Goal: Transaction & Acquisition: Purchase product/service

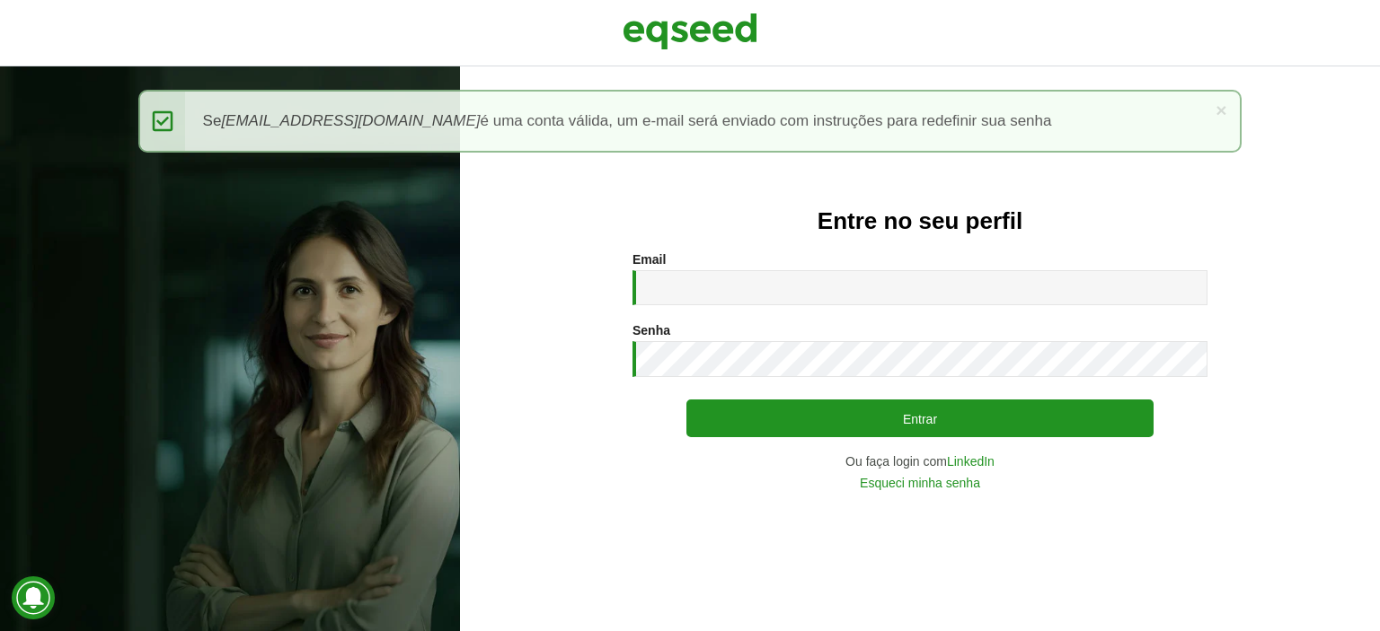
click at [737, 263] on div "Email * Digite seu endereço de e-mail." at bounding box center [919, 278] width 575 height 53
click at [714, 283] on input "Email *" at bounding box center [919, 287] width 575 height 35
type input "**********"
click at [686, 400] on button "Entrar" at bounding box center [919, 419] width 467 height 38
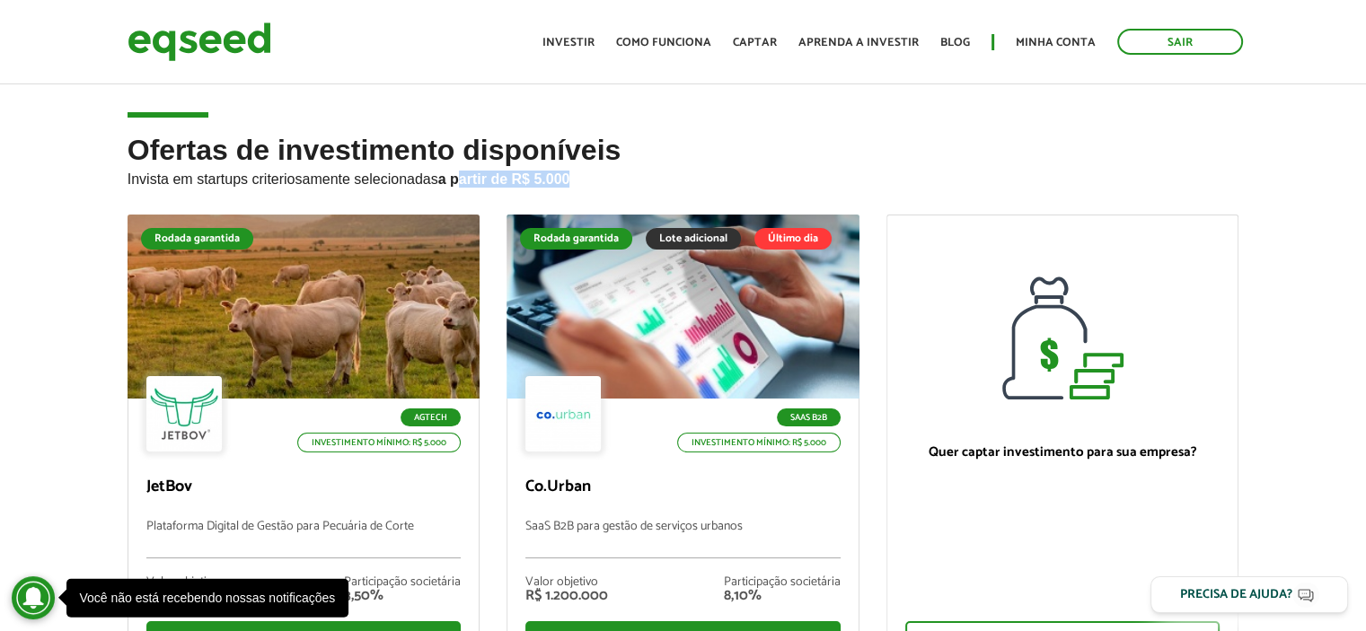
drag, startPoint x: 461, startPoint y: 179, endPoint x: 640, endPoint y: 179, distance: 178.8
click at [640, 179] on p "Invista em startups criteriosamente selecionadas a partir de R$ 5.000" at bounding box center [684, 177] width 1112 height 22
click at [338, 166] on p "Invista em startups criteriosamente selecionadas a partir de R$ 5.000" at bounding box center [684, 177] width 1112 height 22
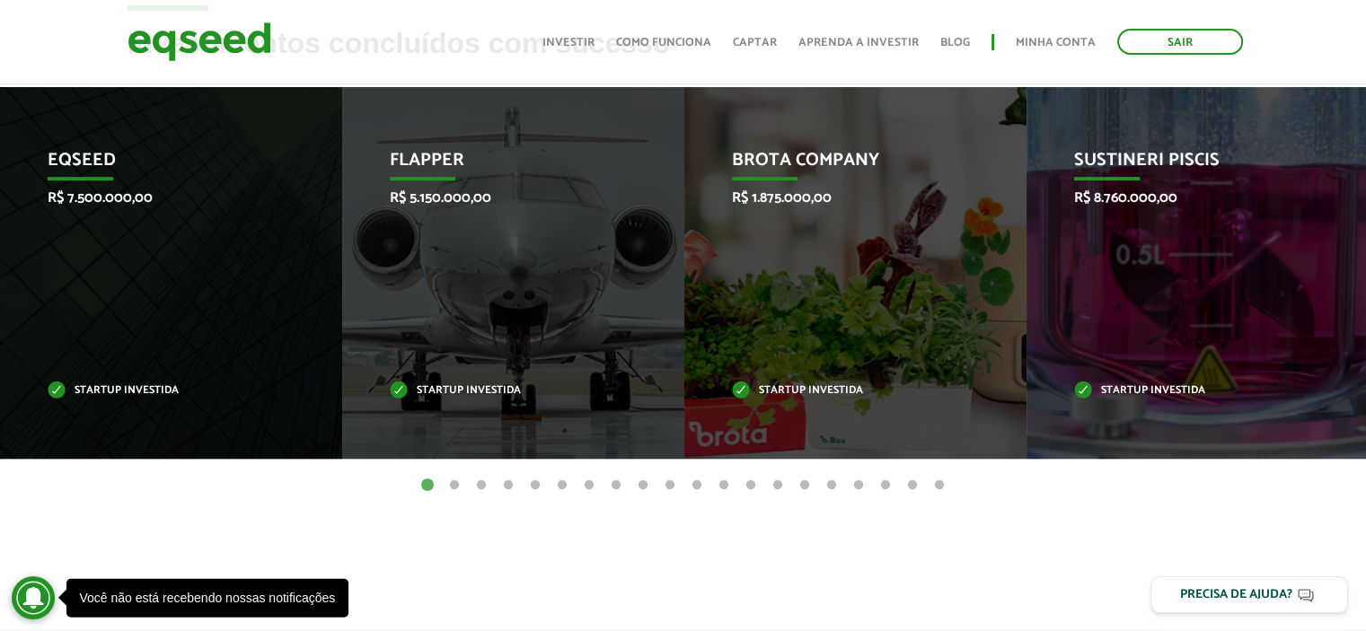
scroll to position [719, 0]
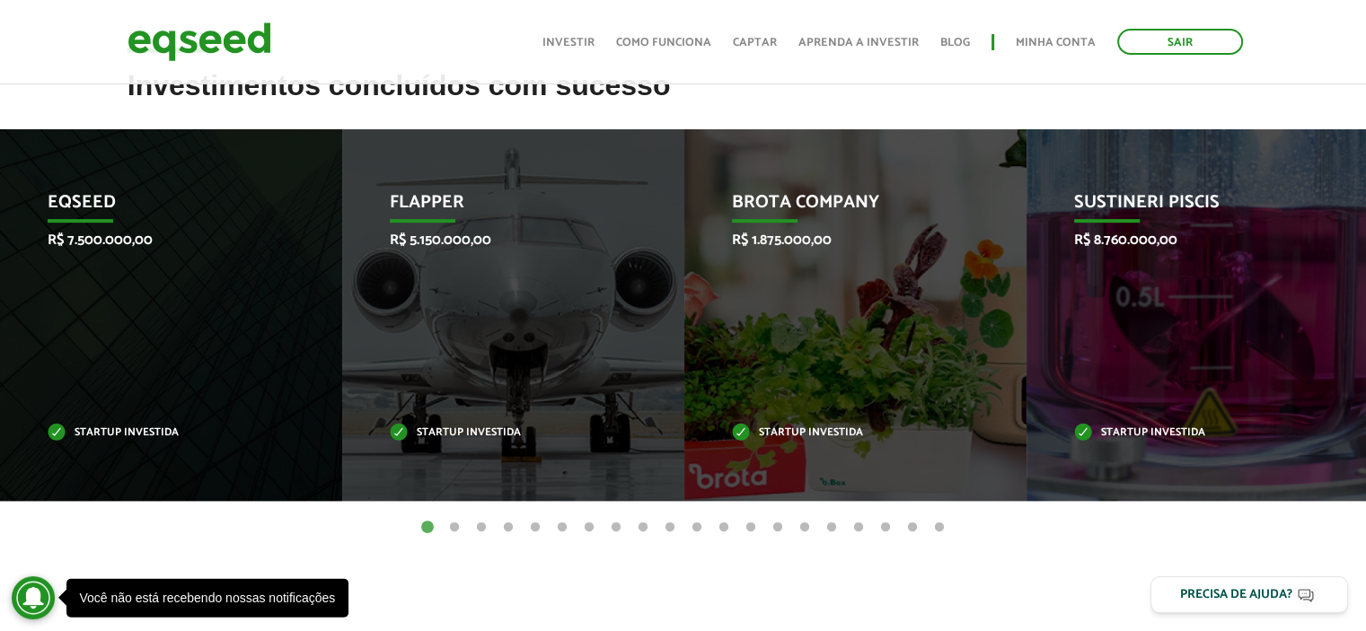
click at [449, 527] on button "2" at bounding box center [455, 528] width 18 height 18
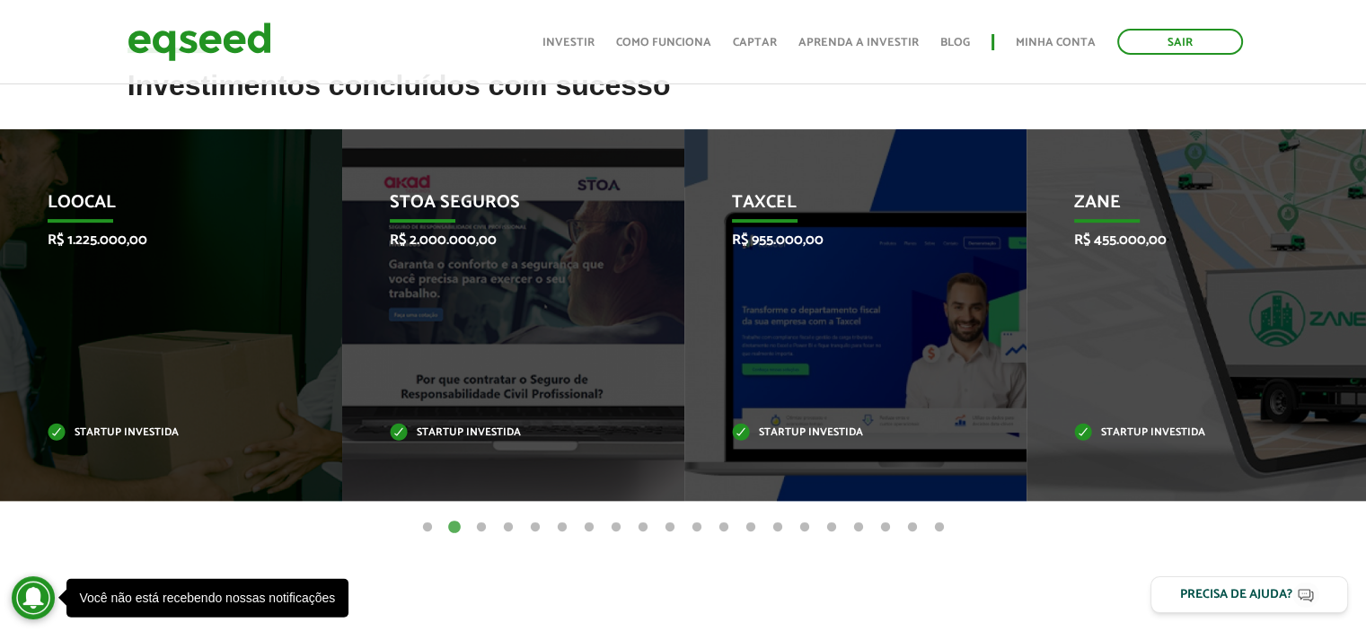
click at [481, 527] on button "3" at bounding box center [481, 528] width 18 height 18
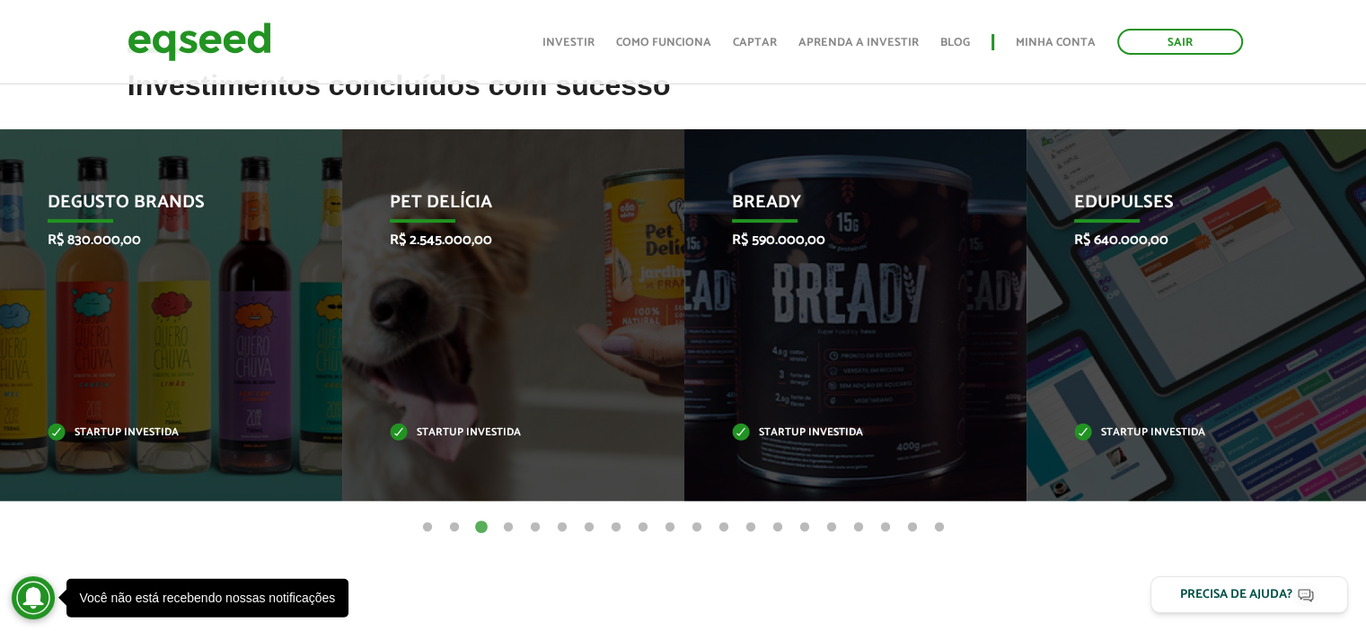
click at [508, 528] on button "4" at bounding box center [508, 528] width 18 height 18
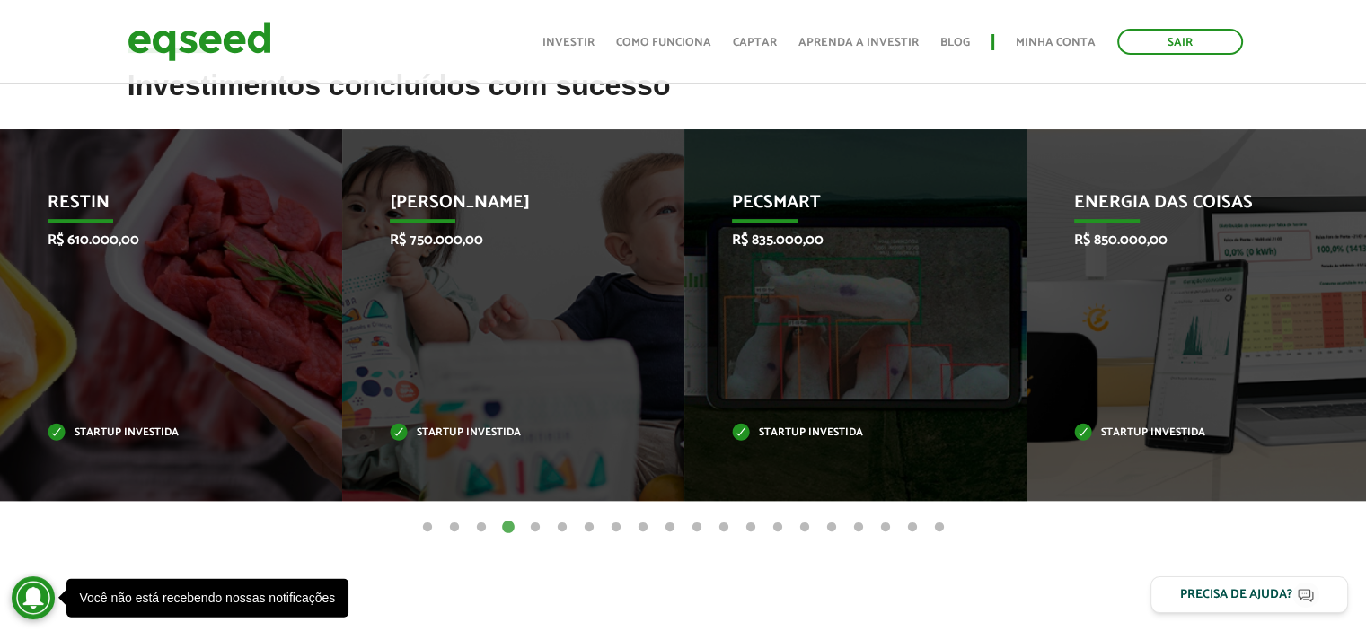
click at [536, 525] on button "5" at bounding box center [535, 528] width 18 height 18
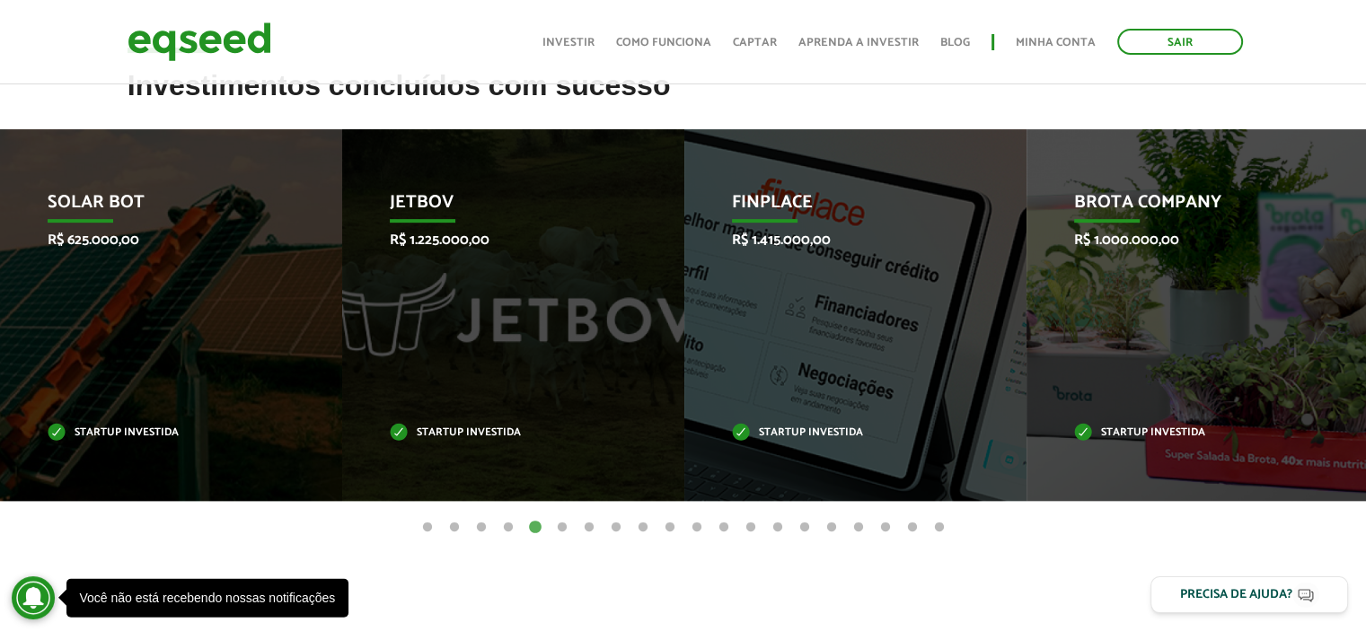
click at [616, 581] on article "Investimentos concluídos com sucesso Invoop R$ 250.000,00 Startup investida Pro…" at bounding box center [683, 352] width 1366 height 565
click at [560, 528] on button "6" at bounding box center [562, 528] width 18 height 18
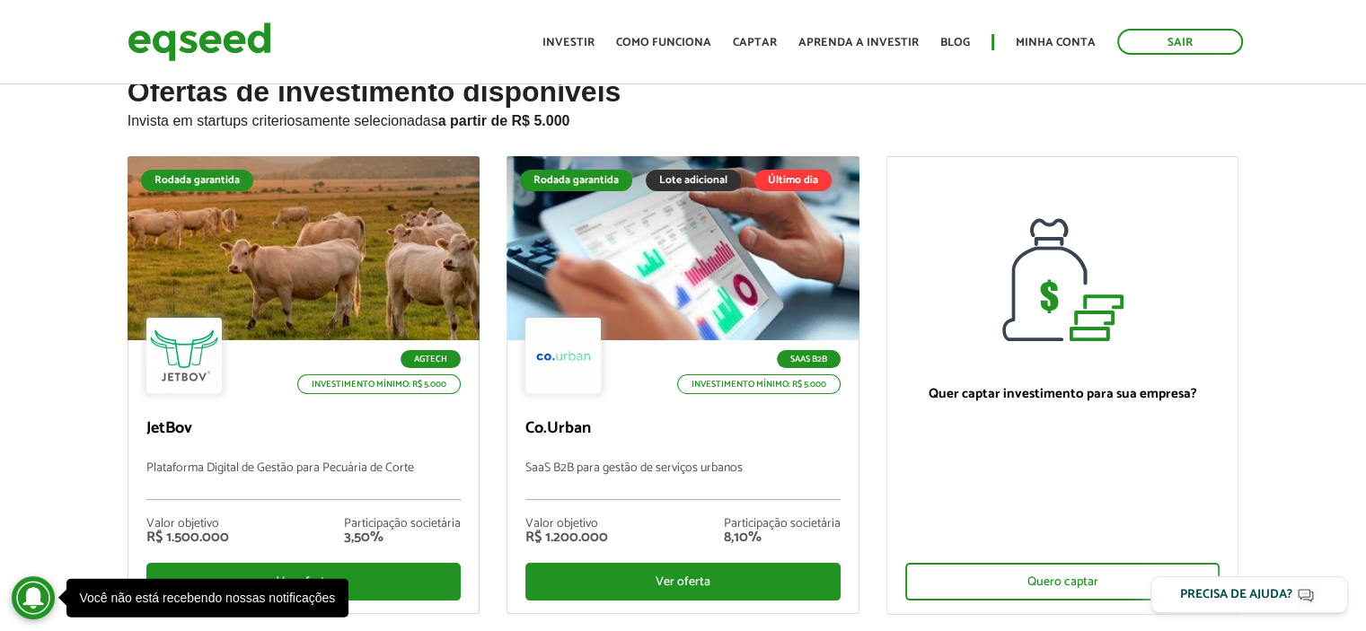
scroll to position [90, 0]
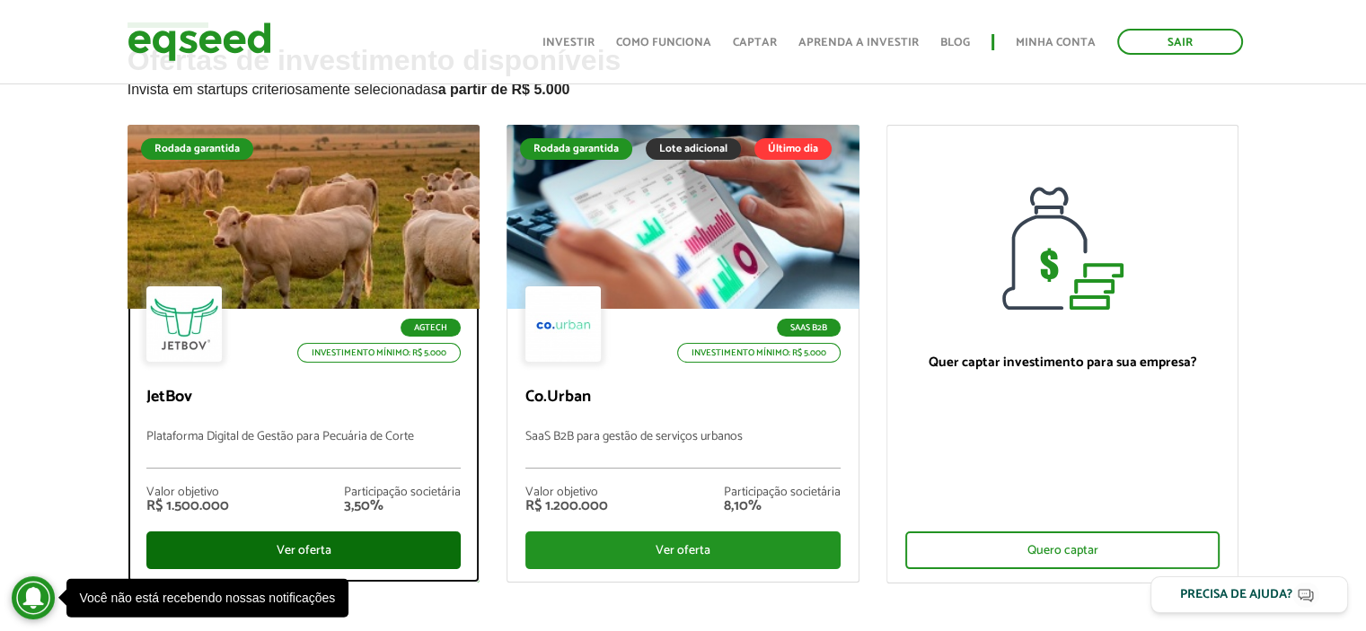
click at [277, 548] on div "Ver oferta" at bounding box center [303, 551] width 315 height 38
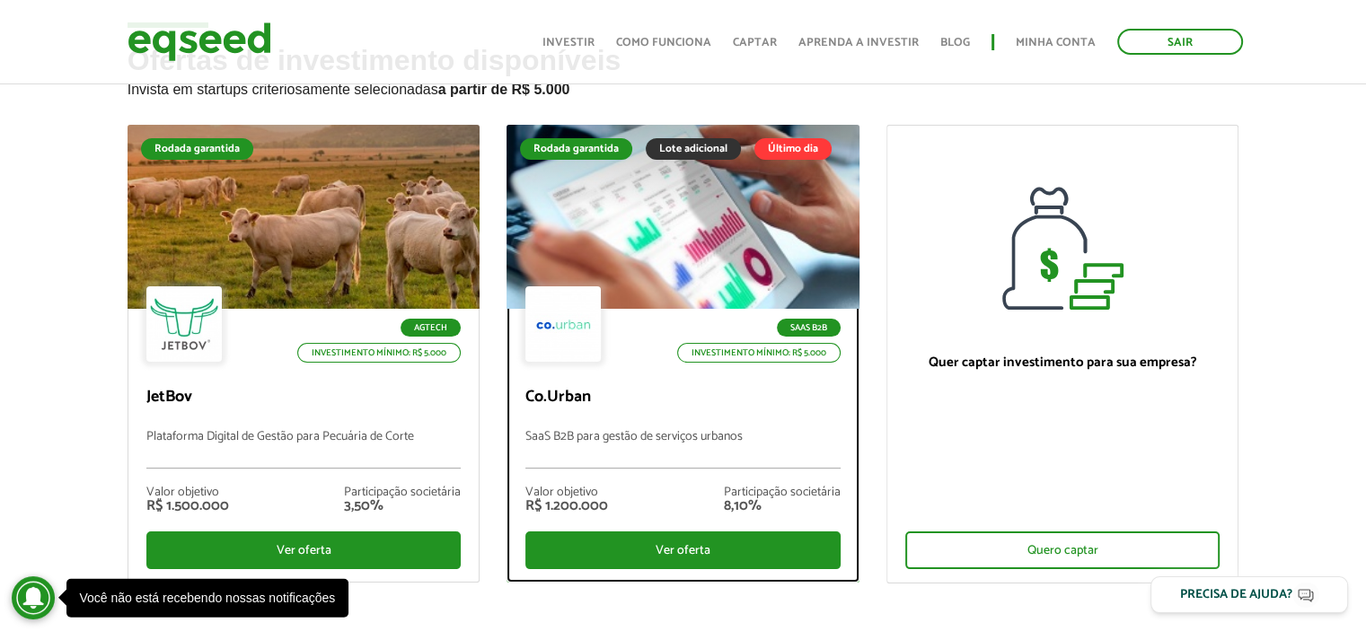
click at [640, 368] on div "SaaS B2B Investimento mínimo: R$ 5.000 Co.Urban SaaS B2B para gestão de serviço…" at bounding box center [683, 445] width 351 height 273
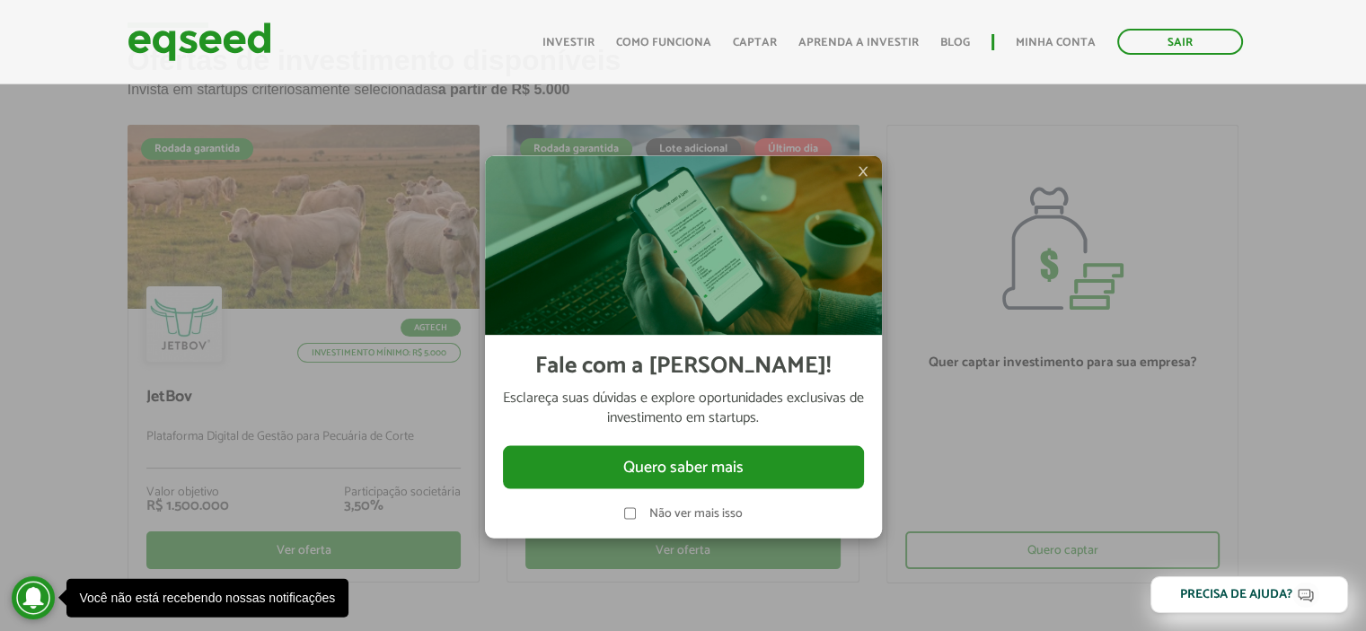
click at [864, 170] on span "×" at bounding box center [863, 171] width 11 height 22
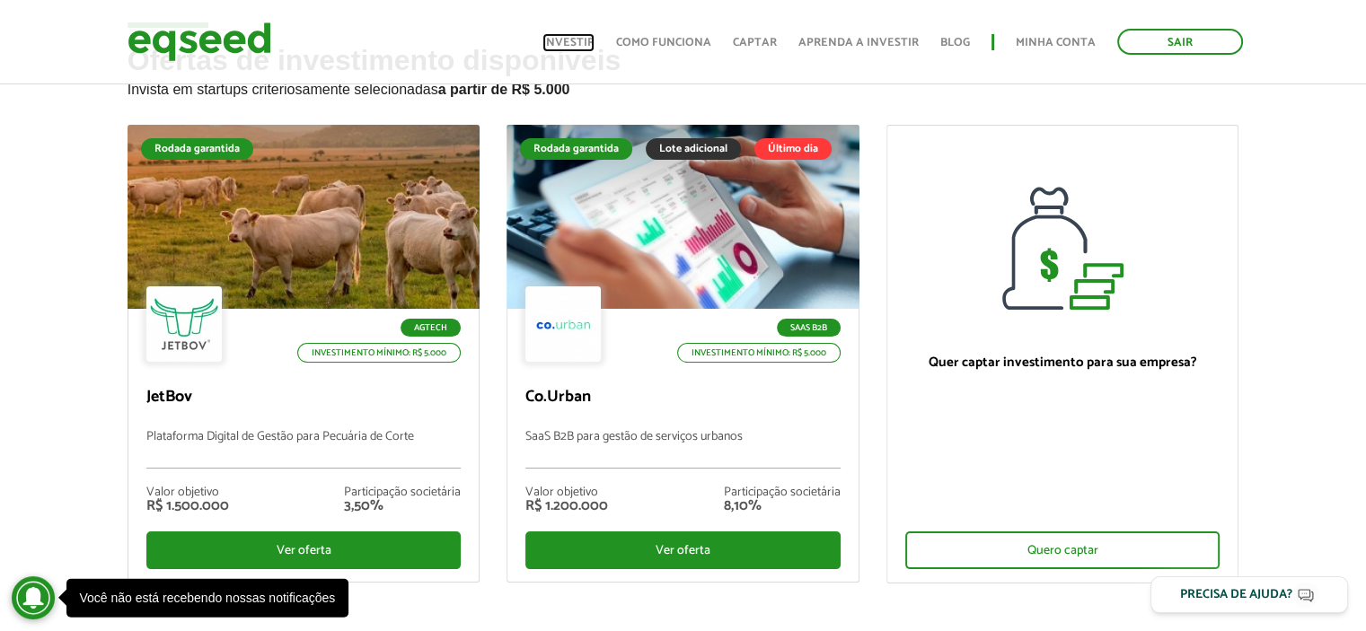
click at [576, 37] on link "Investir" at bounding box center [569, 43] width 52 height 12
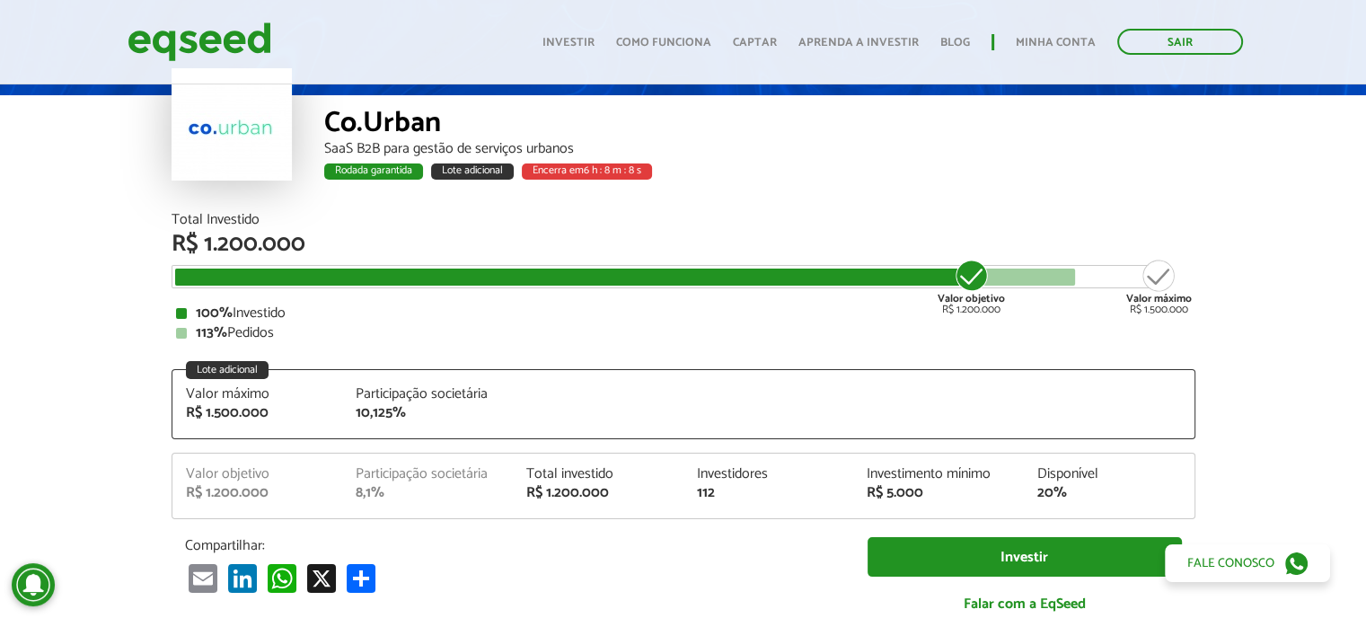
scroll to position [180, 0]
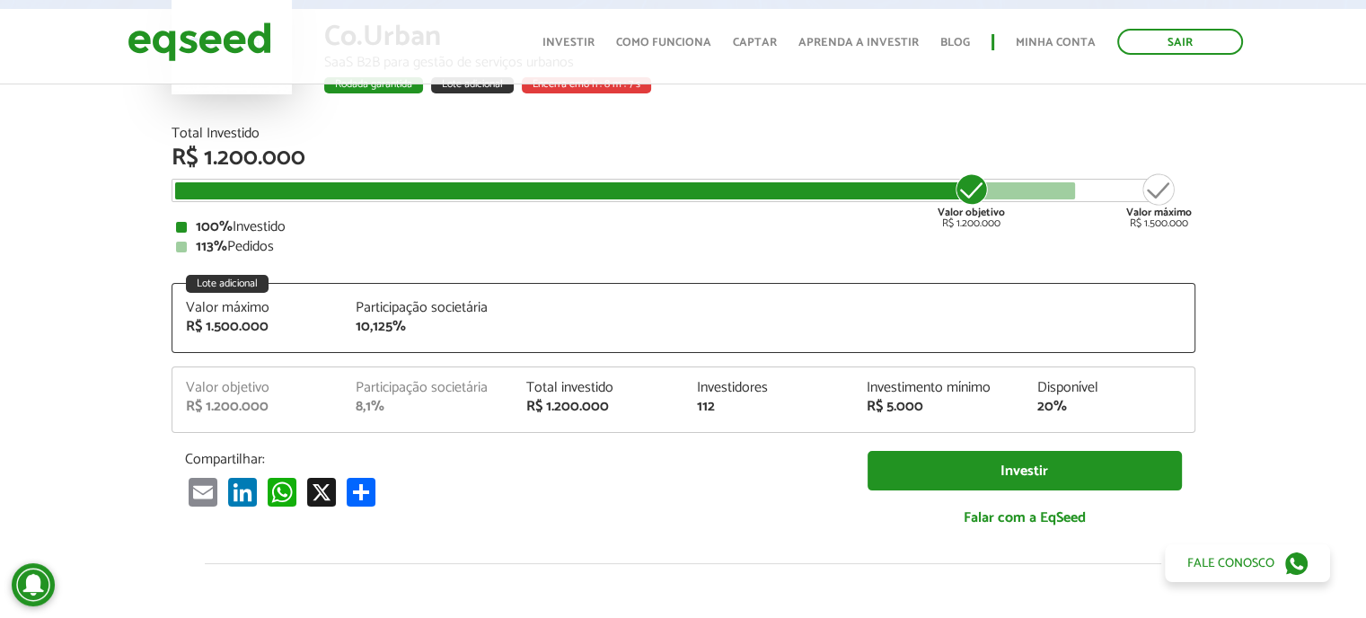
click at [706, 406] on div "112" at bounding box center [768, 407] width 144 height 14
click at [706, 405] on div "112" at bounding box center [768, 407] width 144 height 14
click at [79, 307] on article "Co.Urban SaaS B2B para gestão de serviços urbanos Rodada garantida Lote adicion…" at bounding box center [683, 539] width 1366 height 1276
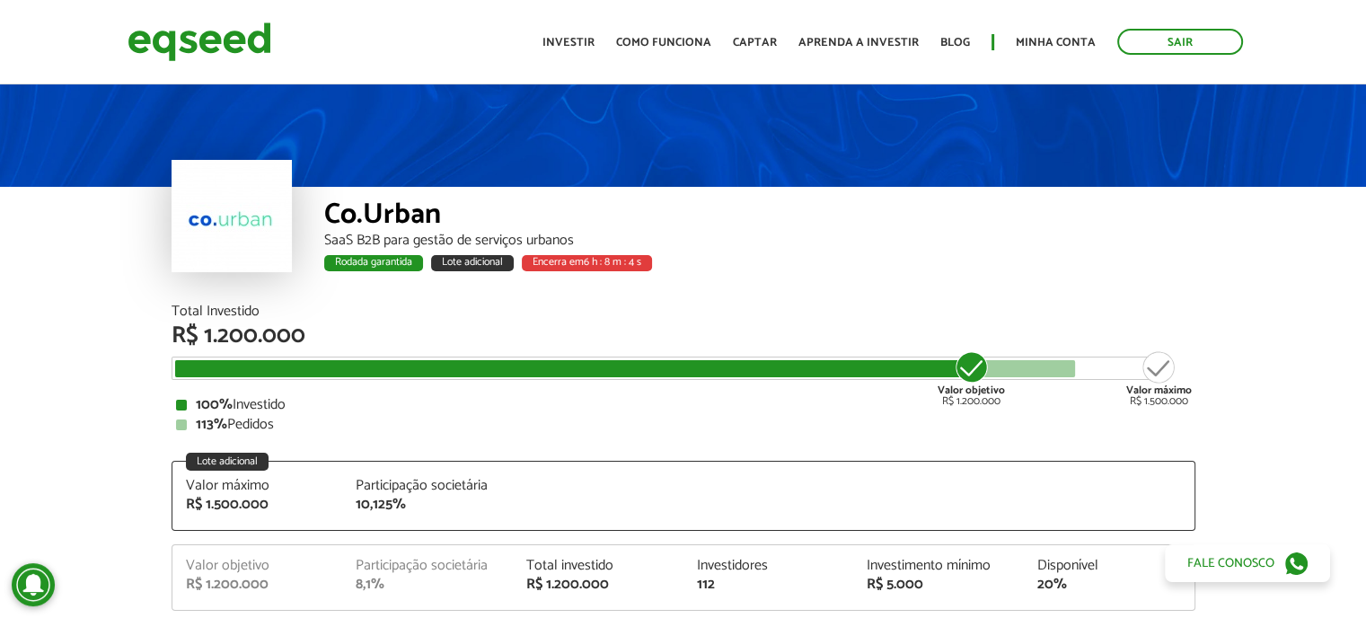
scroll to position [0, 0]
